Goal: Task Accomplishment & Management: Use online tool/utility

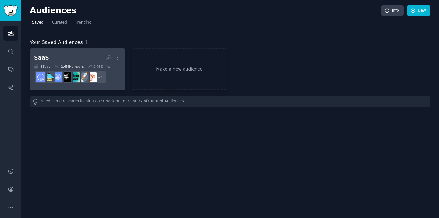
click at [64, 57] on h2 "SaaS More" at bounding box center [77, 57] width 87 height 11
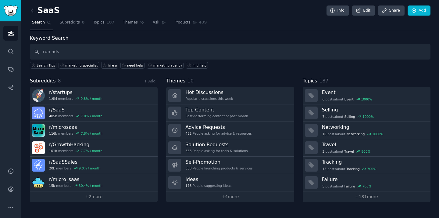
type input "run ads"
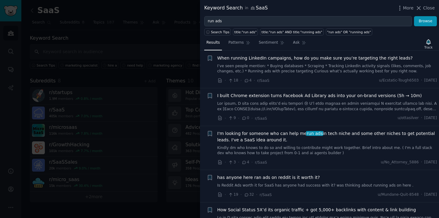
scroll to position [89, 0]
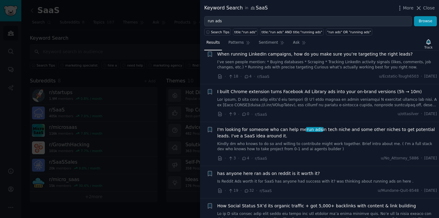
click at [330, 130] on span "I'm looking for someone who can help me run ads in tech niche and some other ni…" at bounding box center [327, 132] width 220 height 13
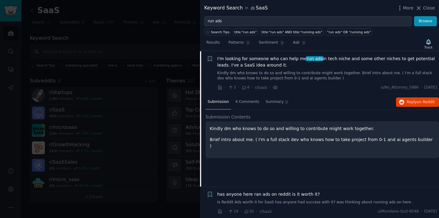
scroll to position [160, 0]
click at [418, 102] on span "on Reddit" at bounding box center [426, 101] width 18 height 4
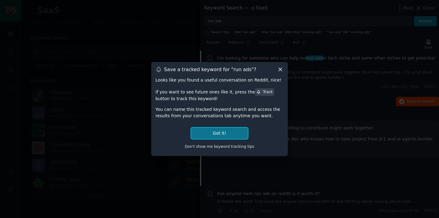
click at [227, 136] on button "Got it!" at bounding box center [219, 132] width 57 height 11
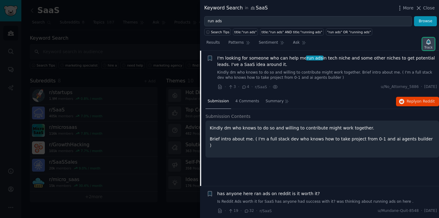
click at [428, 45] on div "Track" at bounding box center [428, 47] width 8 height 4
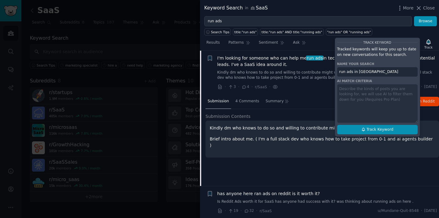
click at [372, 131] on span "Track Keyword" at bounding box center [379, 129] width 27 height 5
type input "run ads in [GEOGRAPHIC_DATA]"
click at [183, 42] on div at bounding box center [219, 109] width 439 height 218
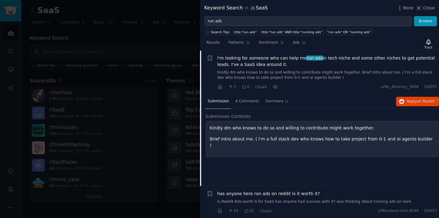
click at [183, 42] on div at bounding box center [219, 109] width 439 height 218
